Goal: Information Seeking & Learning: Learn about a topic

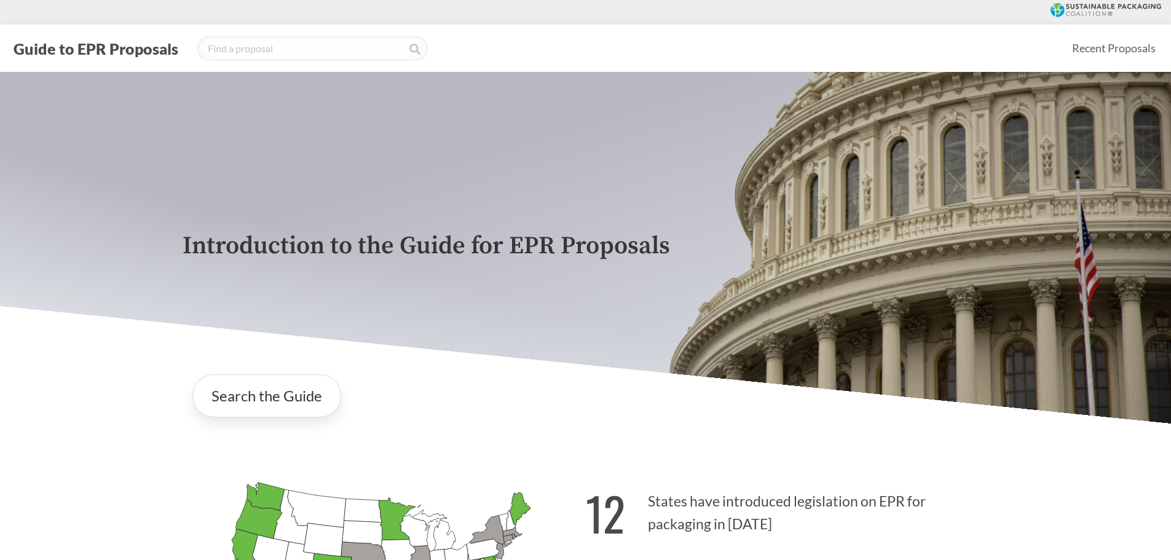
scroll to position [369, 0]
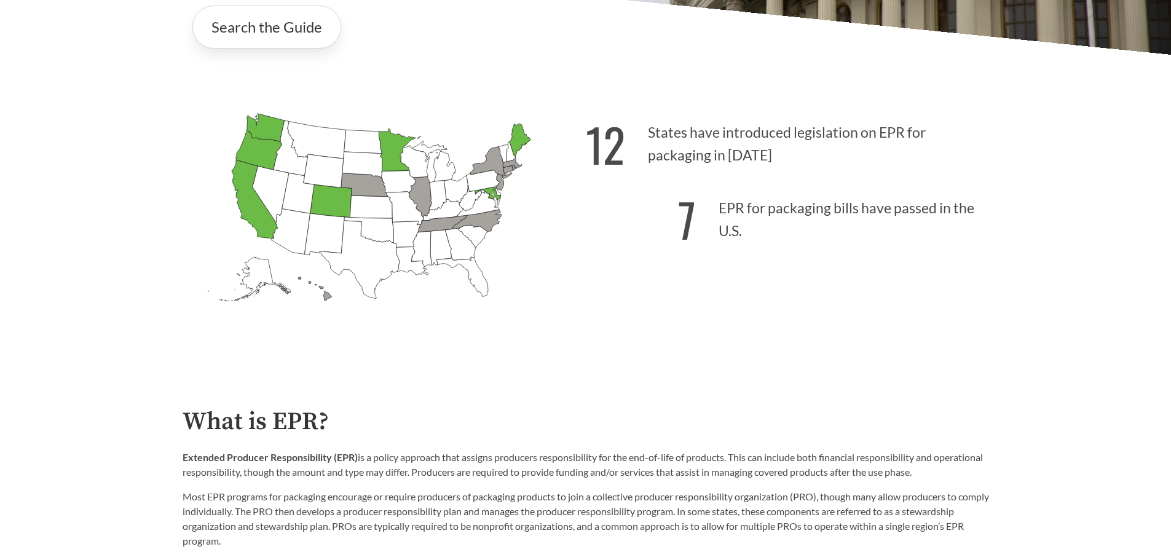
click at [493, 195] on icon "[US_STATE] Passed: 1" at bounding box center [487, 193] width 26 height 13
click at [493, 196] on icon "[US_STATE] Introduced: [US_STATE] Introduced: [US_STATE] Introduced: [US_STATE]…" at bounding box center [383, 229] width 403 height 252
click at [735, 212] on p "7 EPR for packaging bills have passed in the U.S." at bounding box center [787, 216] width 403 height 76
click at [495, 194] on icon "[US_STATE] Passed: 1" at bounding box center [487, 193] width 26 height 13
click at [305, 43] on link "Search the Guide" at bounding box center [266, 27] width 149 height 43
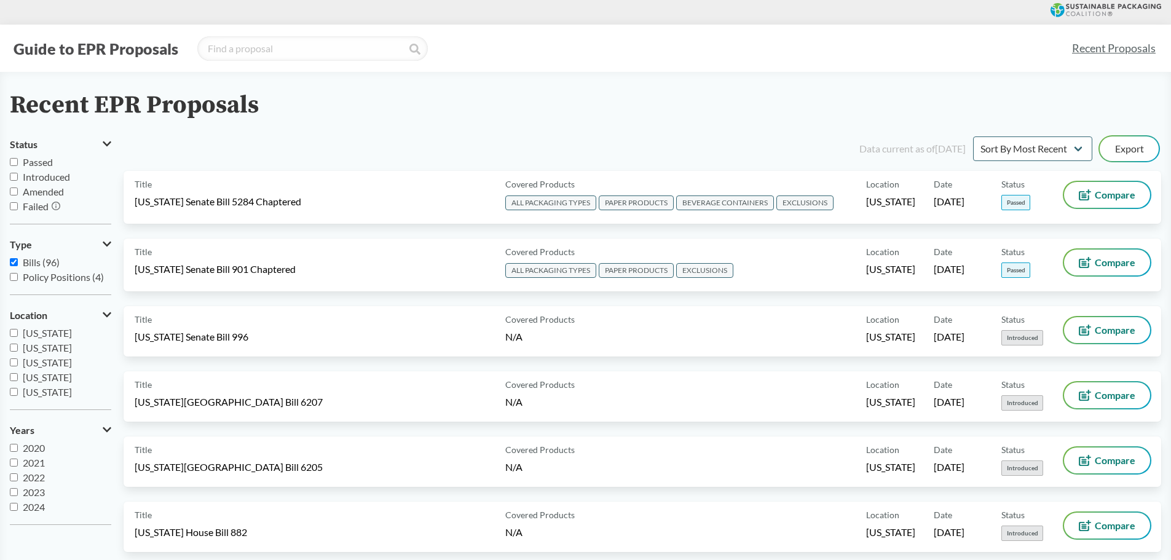
click at [37, 162] on span "Passed" at bounding box center [38, 162] width 30 height 12
click at [18, 162] on input "Passed" at bounding box center [14, 162] width 8 height 8
checkbox input "true"
